Goal: Find specific page/section: Find specific page/section

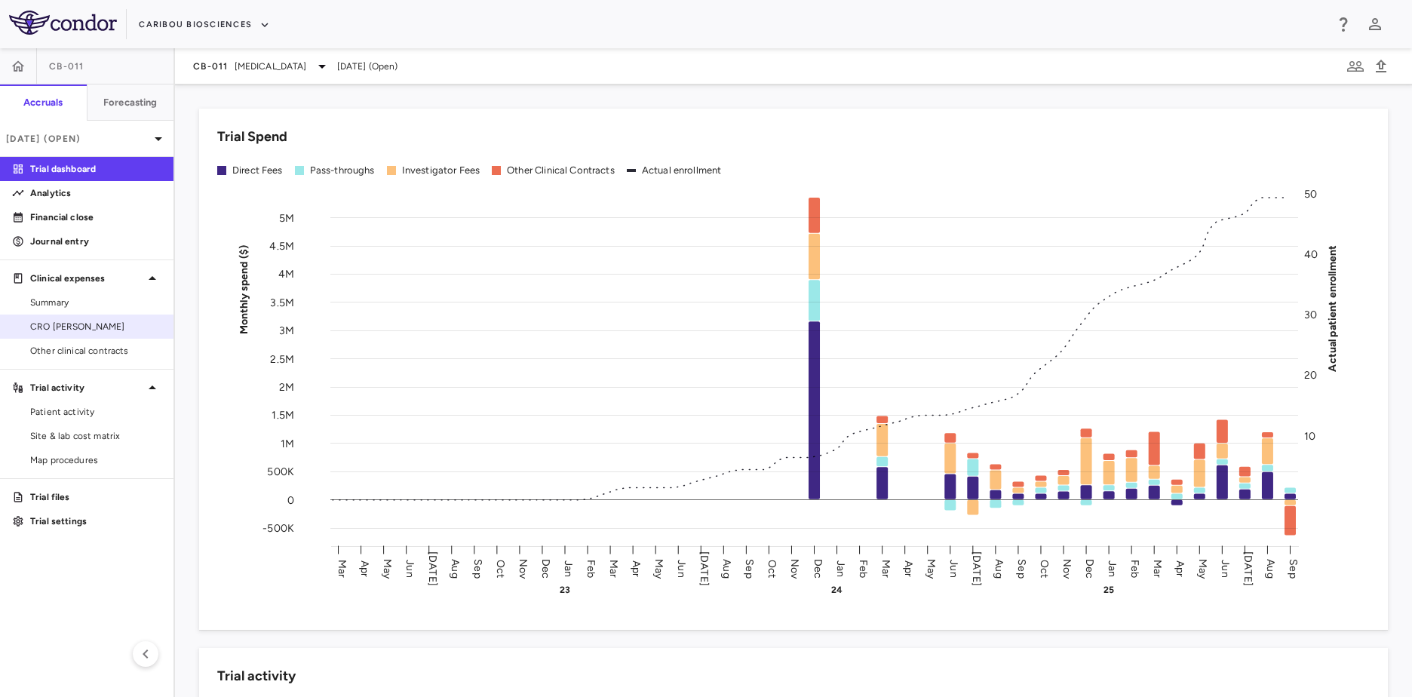
click at [109, 336] on link "CRO [PERSON_NAME]" at bounding box center [87, 326] width 174 height 23
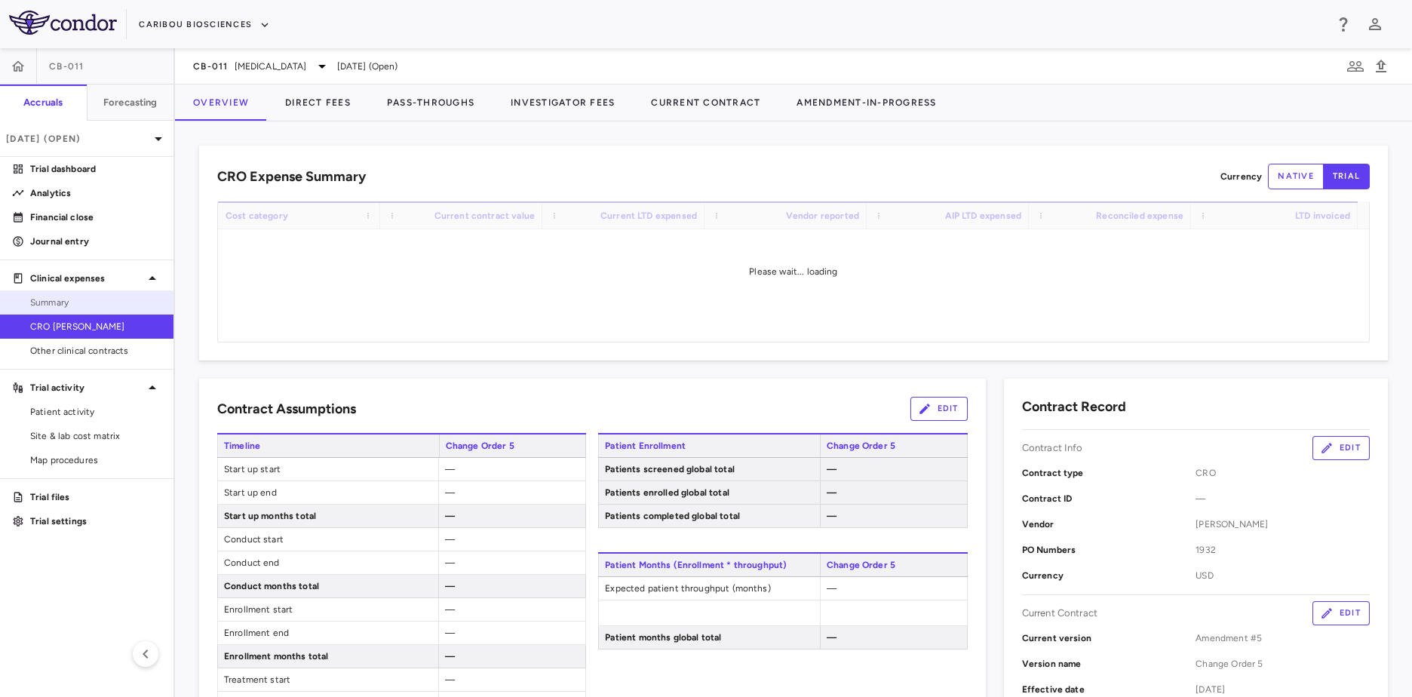
click at [74, 310] on link "Summary" at bounding box center [87, 302] width 174 height 23
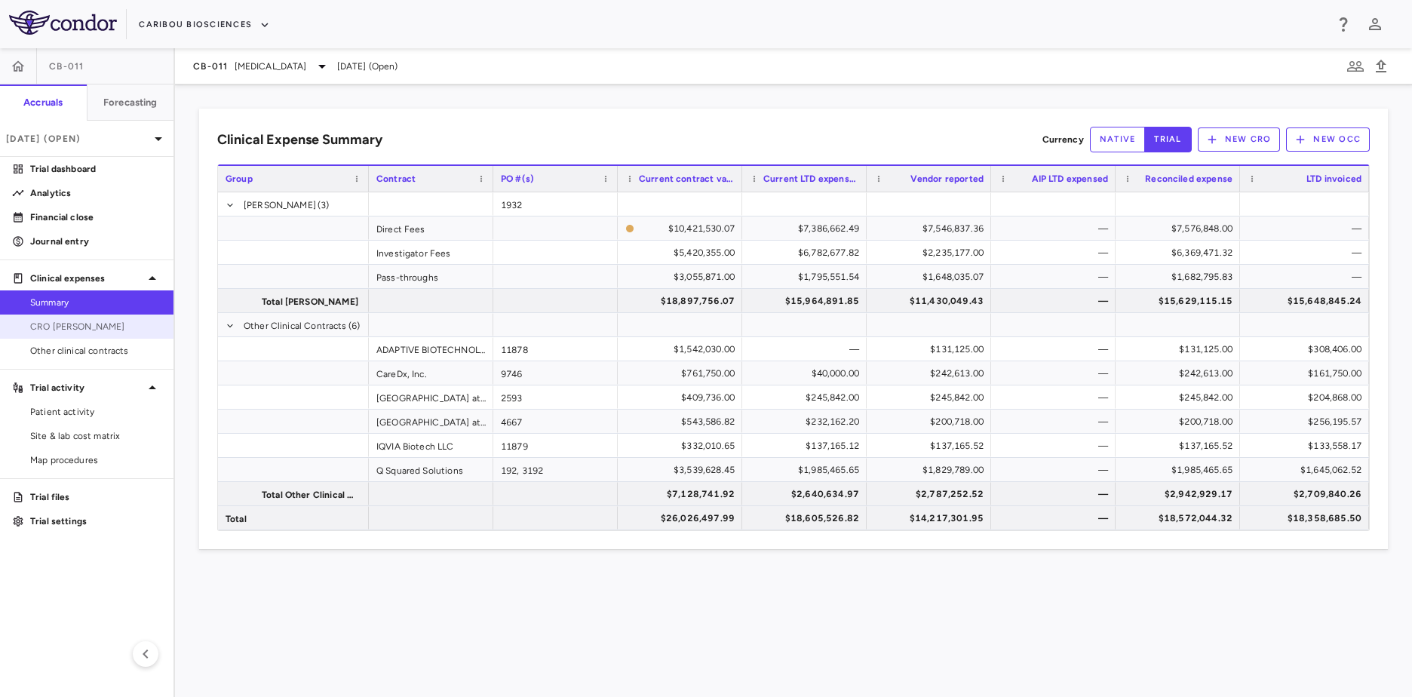
click at [119, 326] on span "CRO [PERSON_NAME]" at bounding box center [95, 327] width 131 height 14
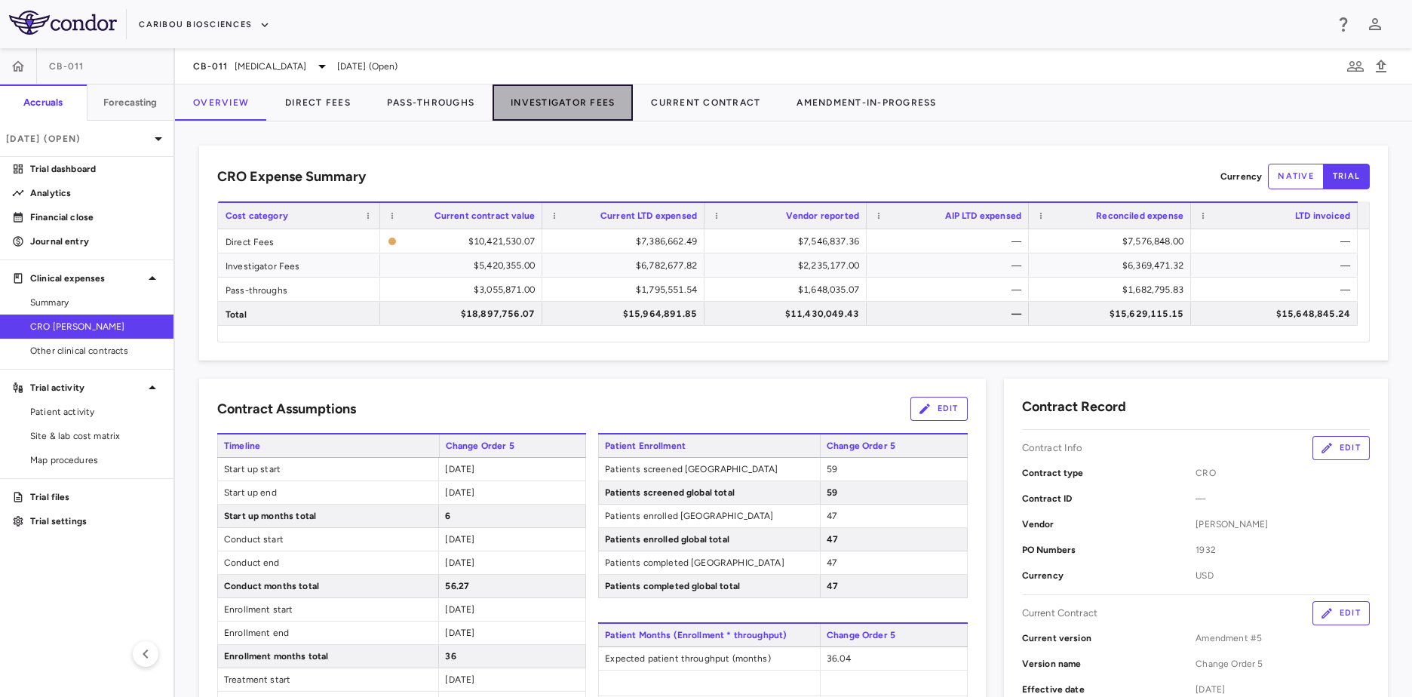
click at [558, 117] on button "Investigator Fees" at bounding box center [563, 102] width 140 height 36
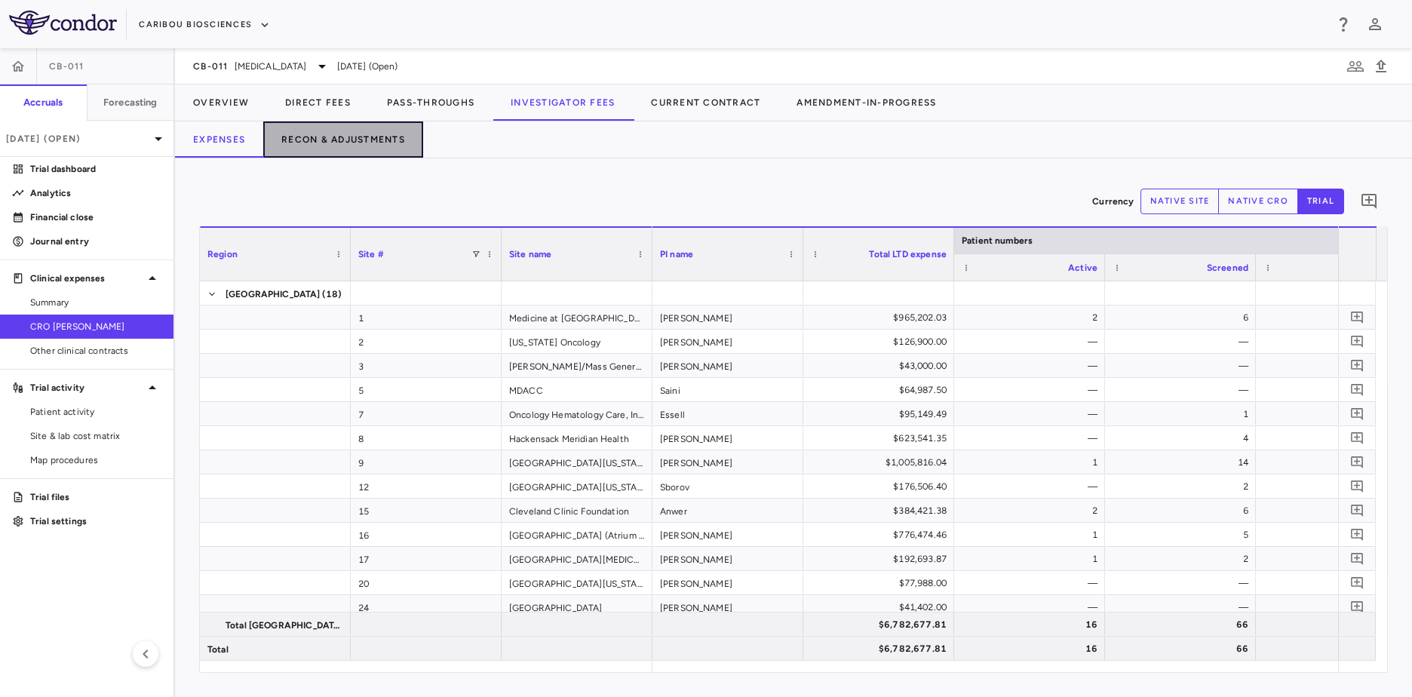
click at [364, 146] on button "Recon & Adjustments" at bounding box center [343, 139] width 160 height 36
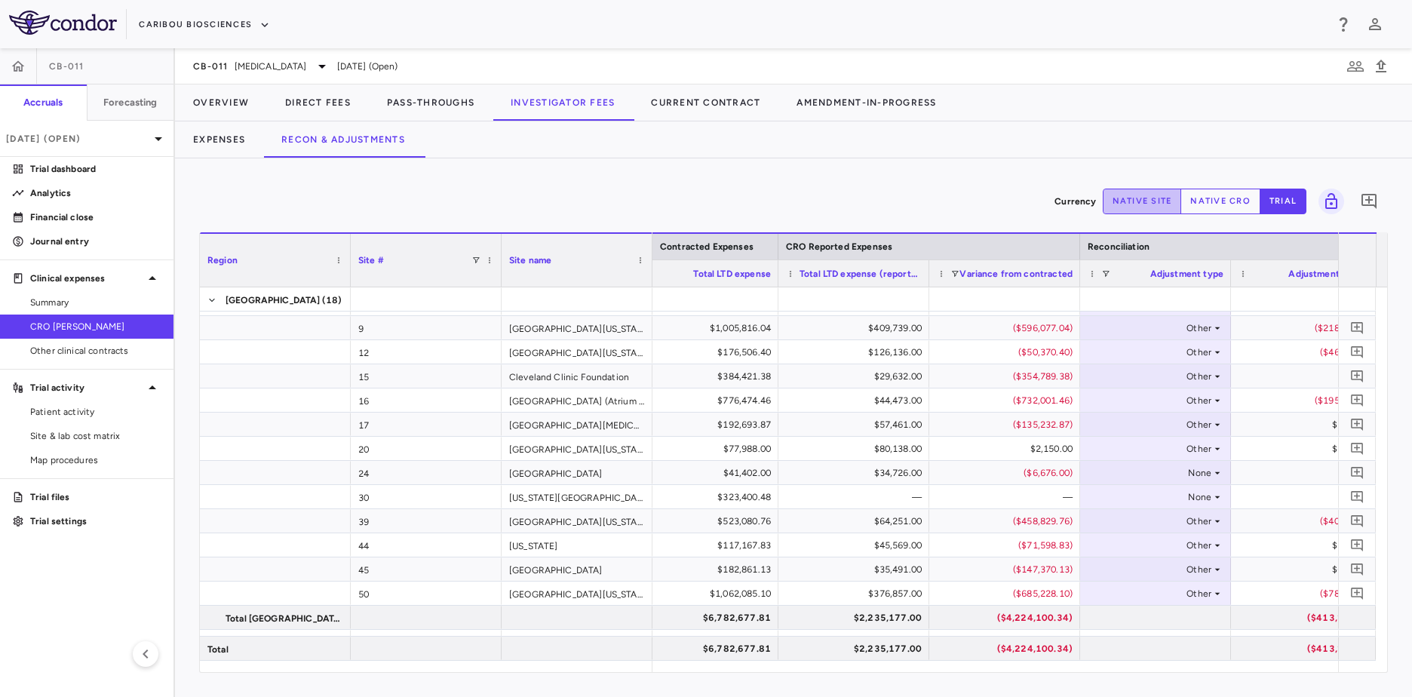
click at [1142, 201] on button "native site" at bounding box center [1142, 202] width 79 height 26
click at [1197, 201] on button "native cro" at bounding box center [1221, 202] width 80 height 26
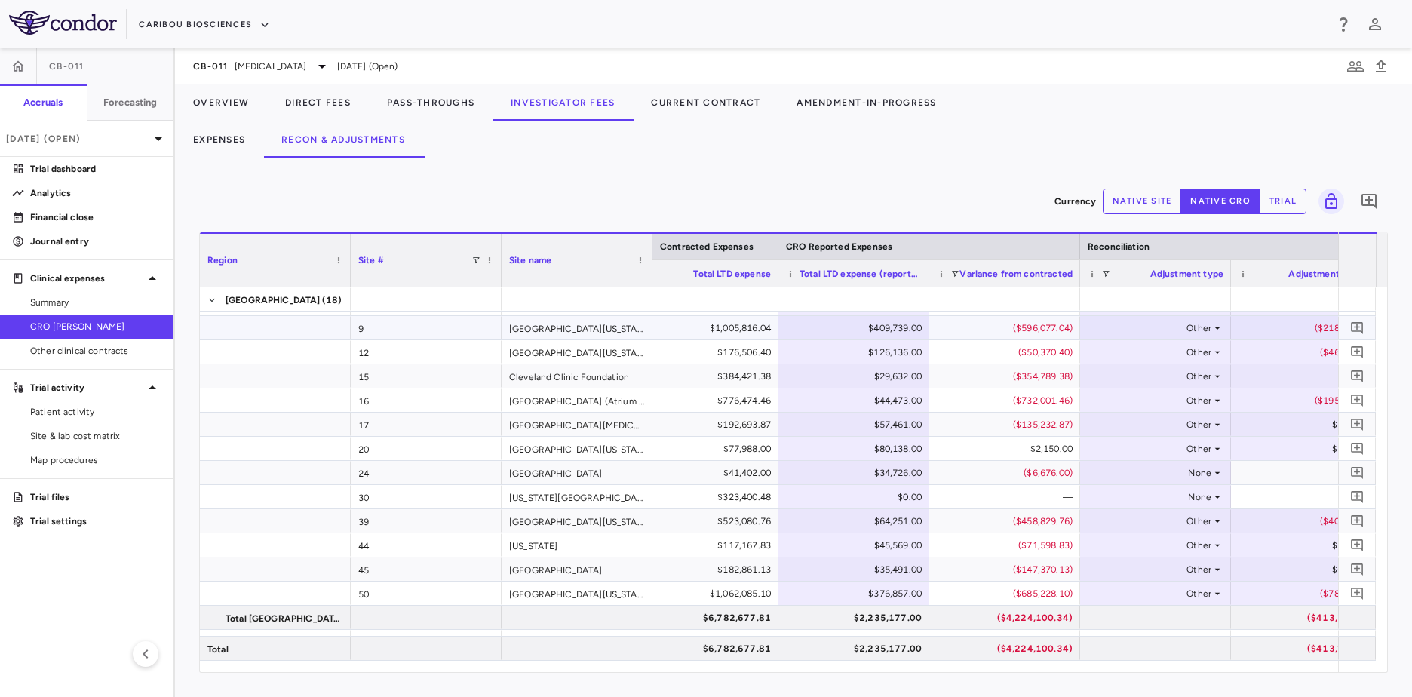
click at [893, 330] on div "$409,739.00" at bounding box center [857, 328] width 130 height 24
